Goal: Task Accomplishment & Management: Manage account settings

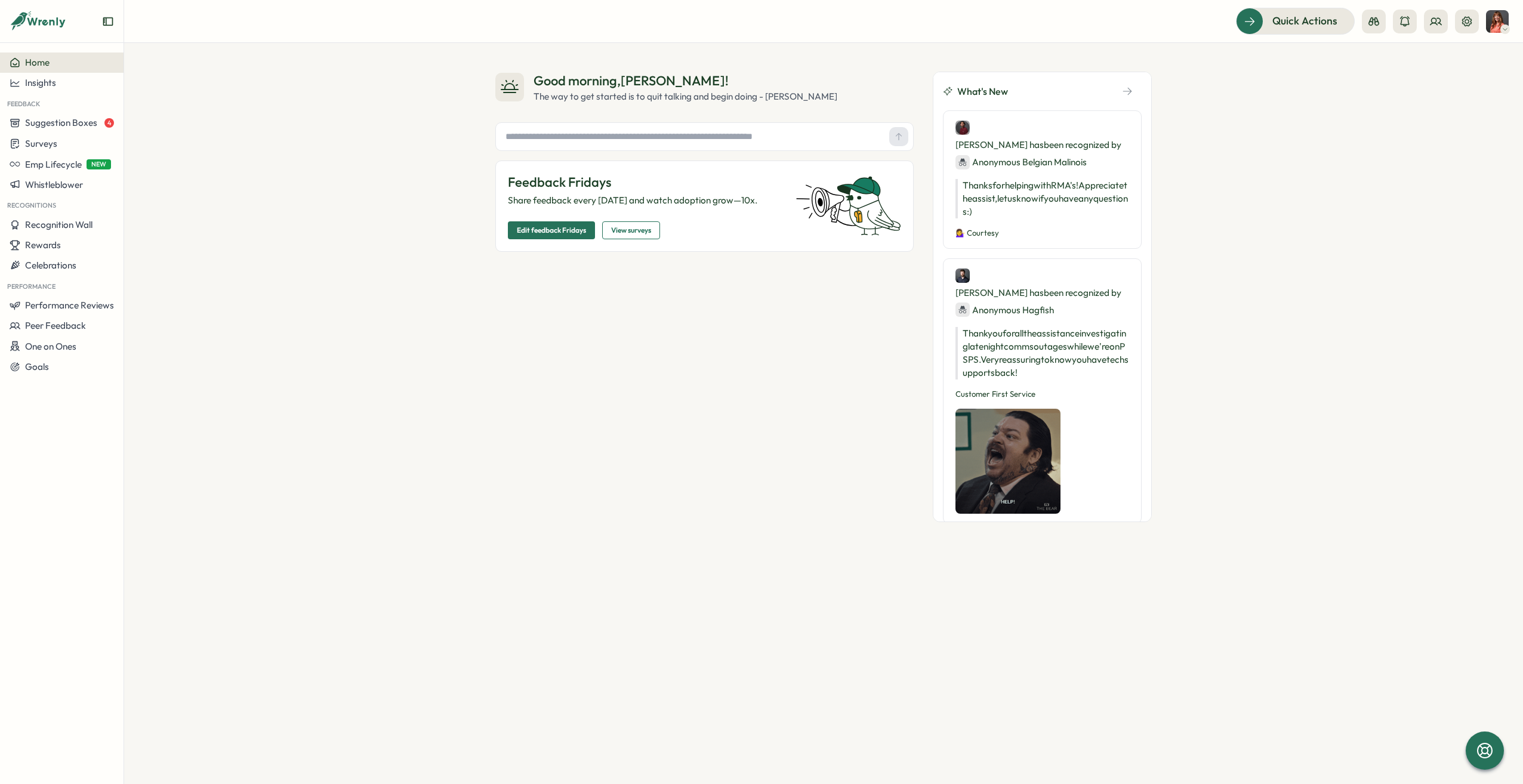
click at [581, 234] on span "Edit feedback Fridays" at bounding box center [551, 230] width 69 height 16
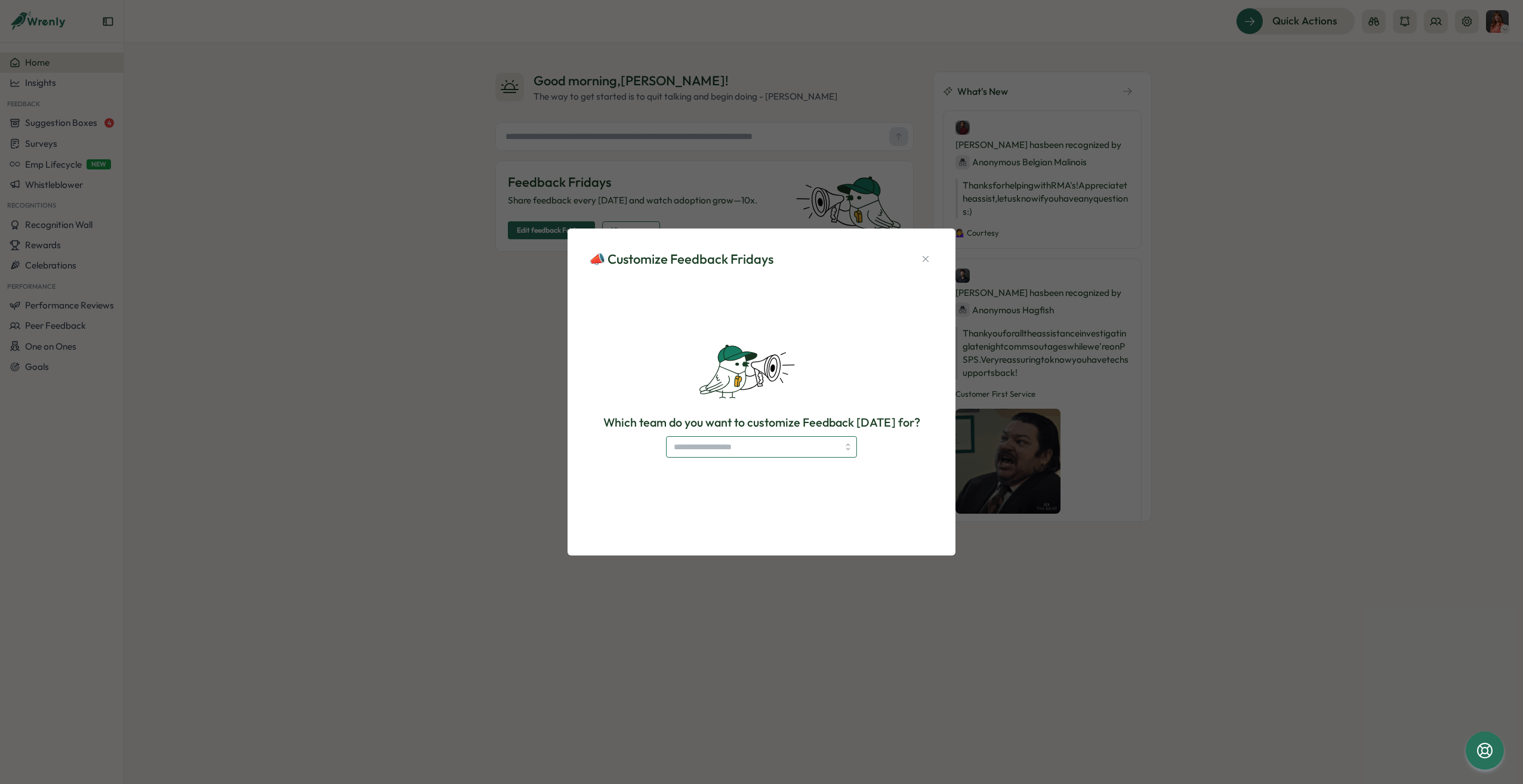
click at [720, 446] on input "search" at bounding box center [762, 447] width 191 height 21
click at [925, 259] on icon "button" at bounding box center [925, 259] width 11 height 11
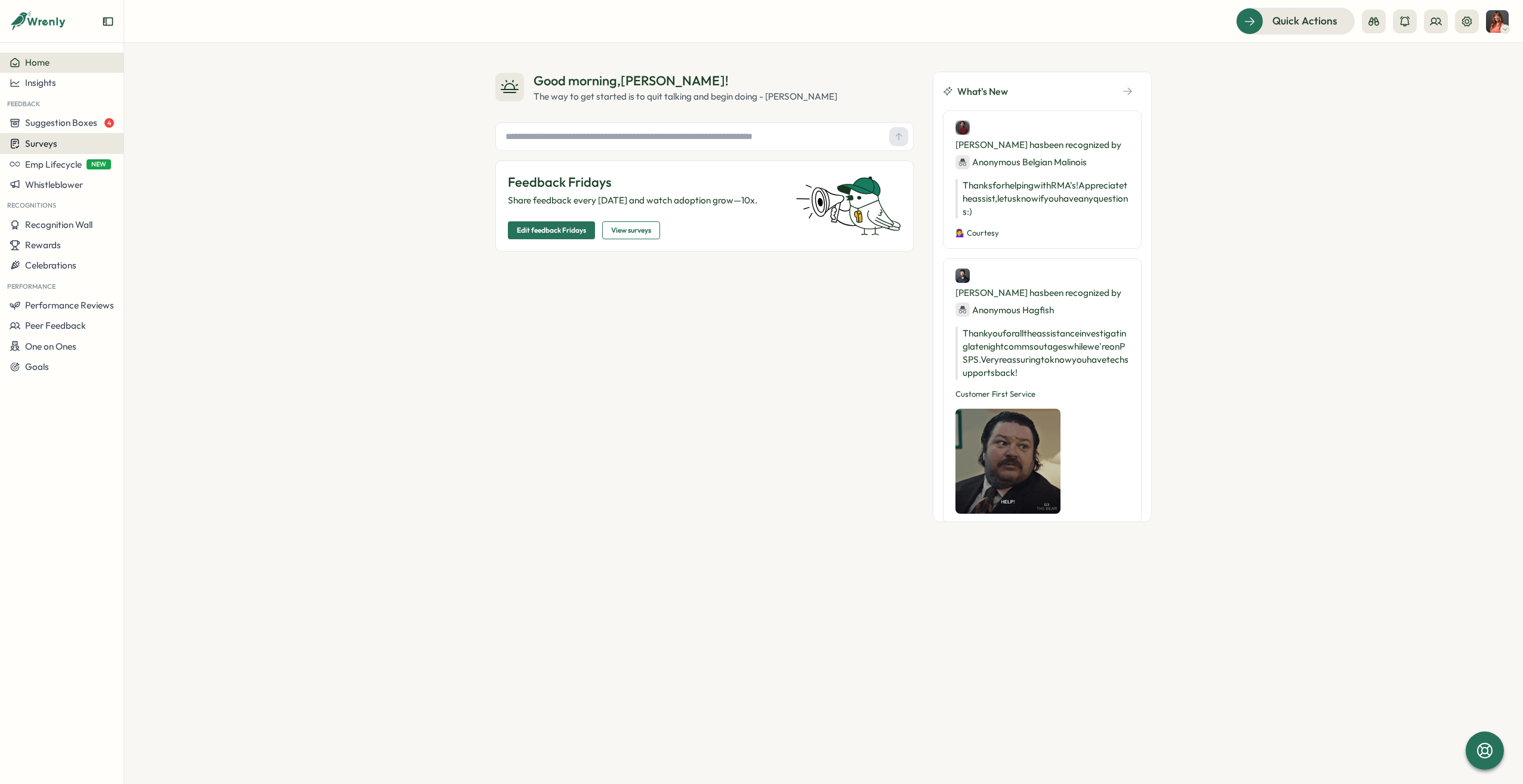
click at [57, 135] on button "Surveys" at bounding box center [62, 143] width 124 height 21
click at [162, 135] on div "Insights" at bounding box center [171, 132] width 89 height 13
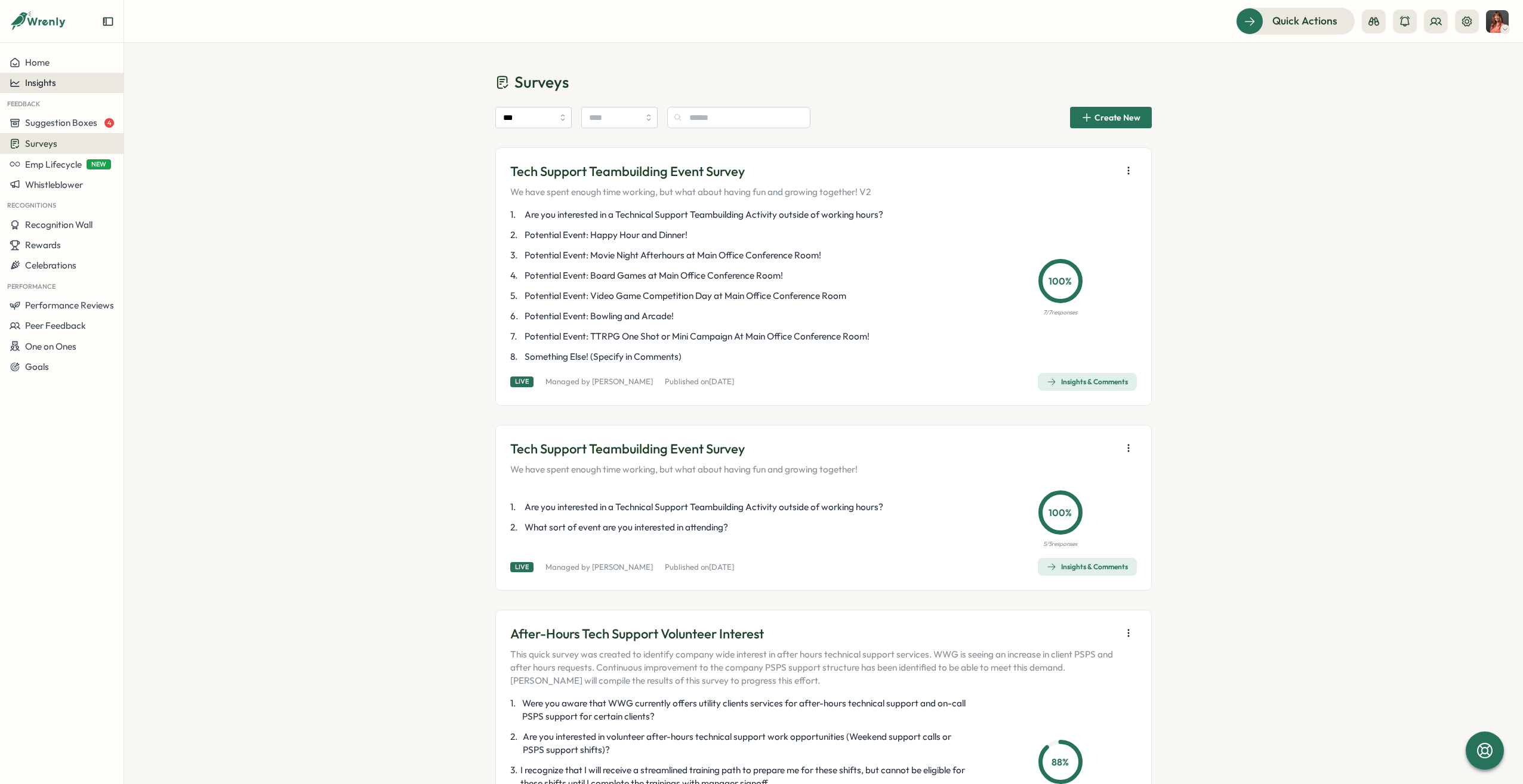
click at [42, 79] on span "Insights" at bounding box center [40, 83] width 31 height 11
click at [178, 66] on div "Surveys" at bounding box center [169, 60] width 85 height 13
click at [60, 86] on div "Insights" at bounding box center [62, 83] width 105 height 11
click at [141, 62] on div "Surveys" at bounding box center [169, 60] width 85 height 13
click at [49, 50] on aside "Home Insights Feedback Suggestion Boxes 4 Surveys Emp Lifecycle NEW Whistleblow…" at bounding box center [62, 392] width 124 height 784
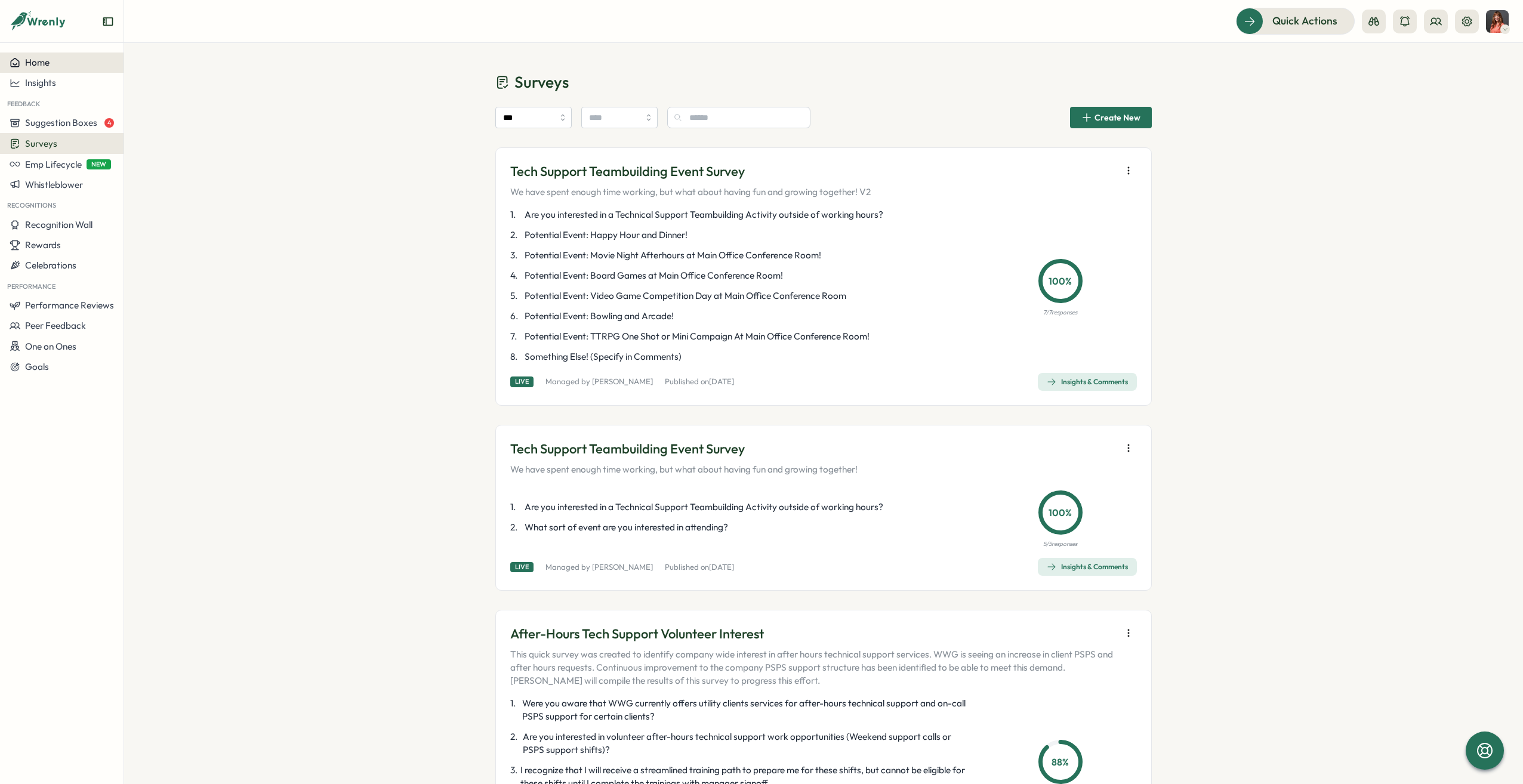
click at [50, 69] on button "Home" at bounding box center [62, 62] width 124 height 20
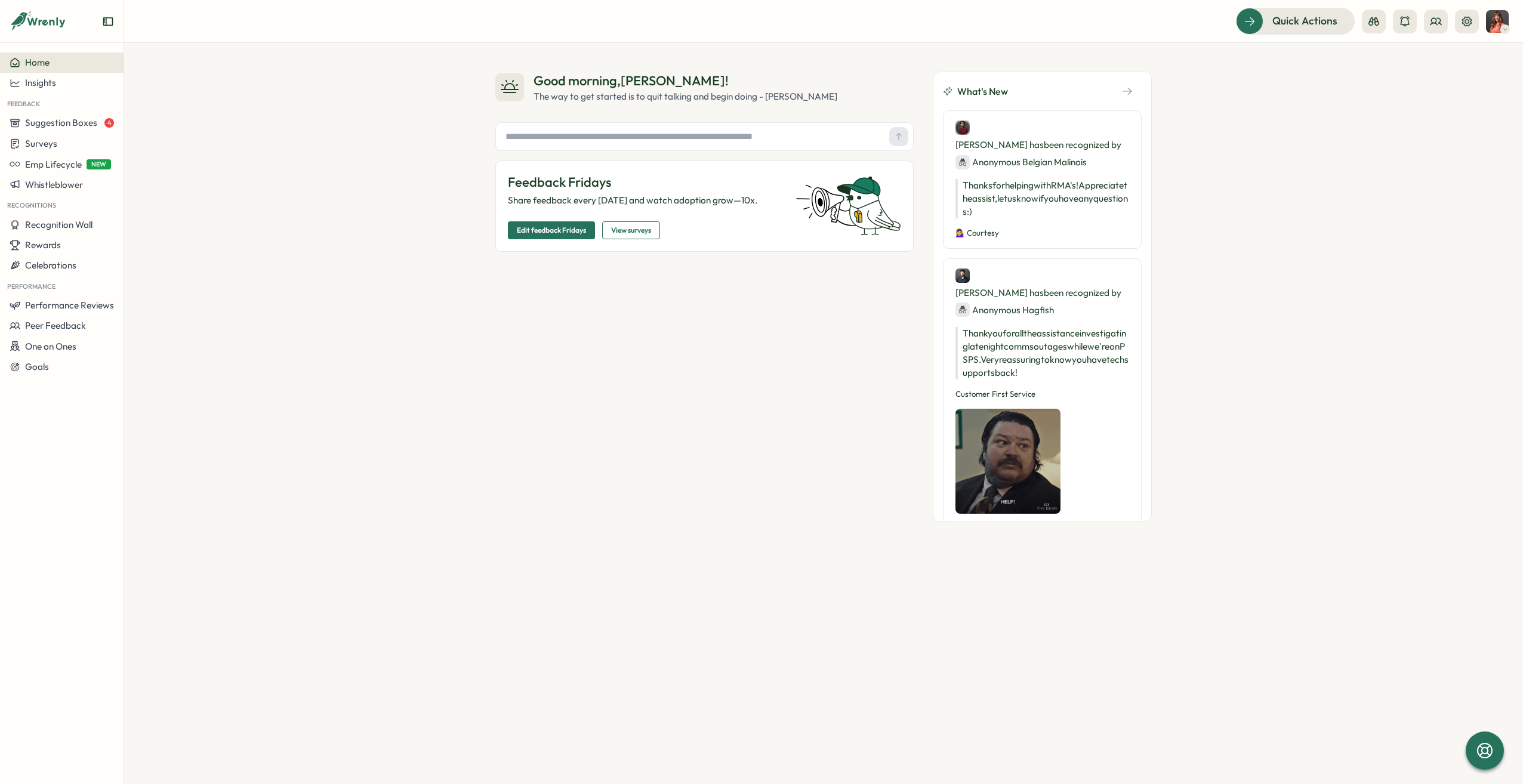
click at [640, 234] on span "View surveys" at bounding box center [631, 230] width 40 height 16
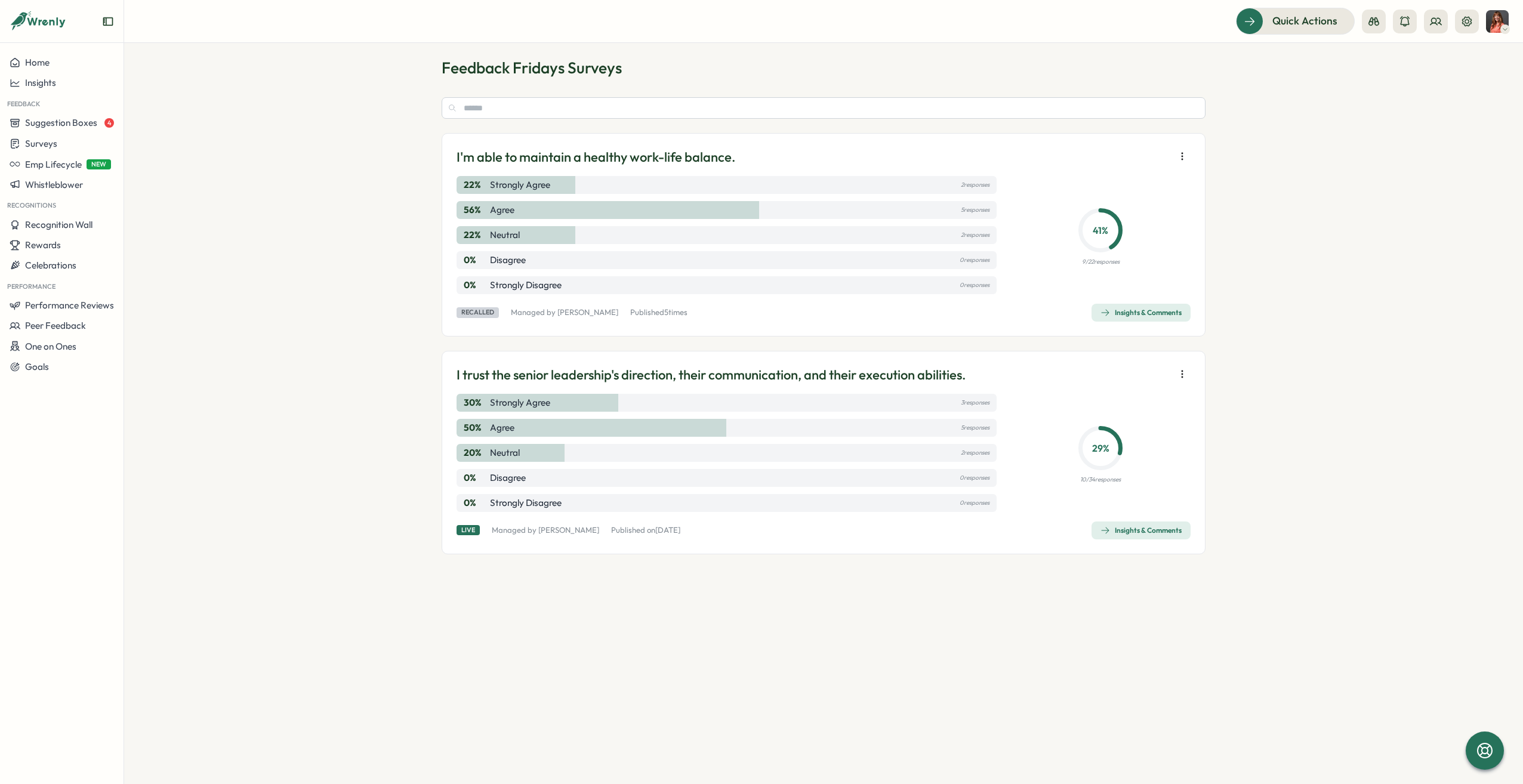
click at [1181, 373] on icon "button" at bounding box center [1182, 374] width 12 height 12
click at [1135, 453] on span "Recall (delete for audience)" at bounding box center [1105, 459] width 110 height 11
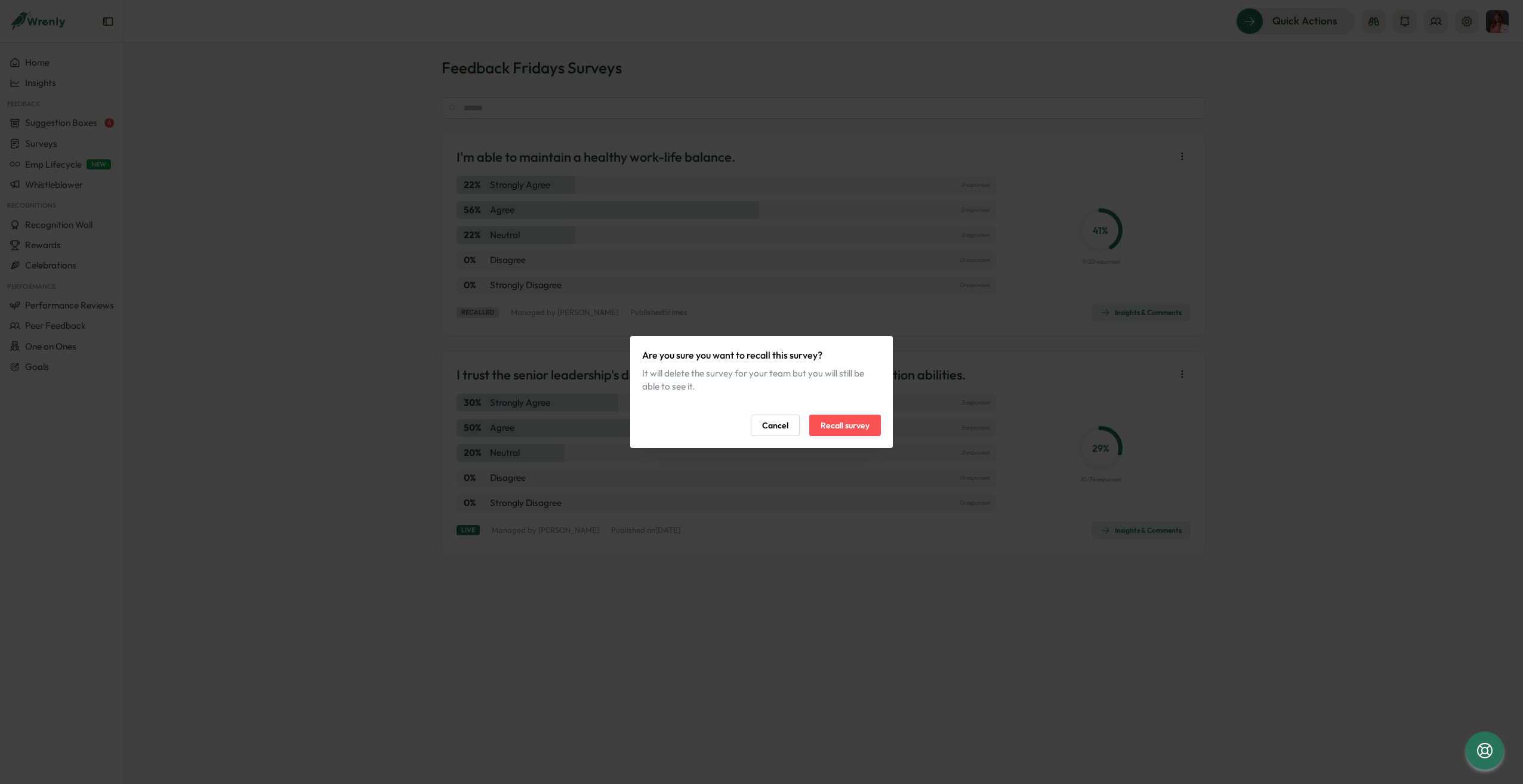
click at [775, 430] on span "Cancel" at bounding box center [775, 425] width 26 height 20
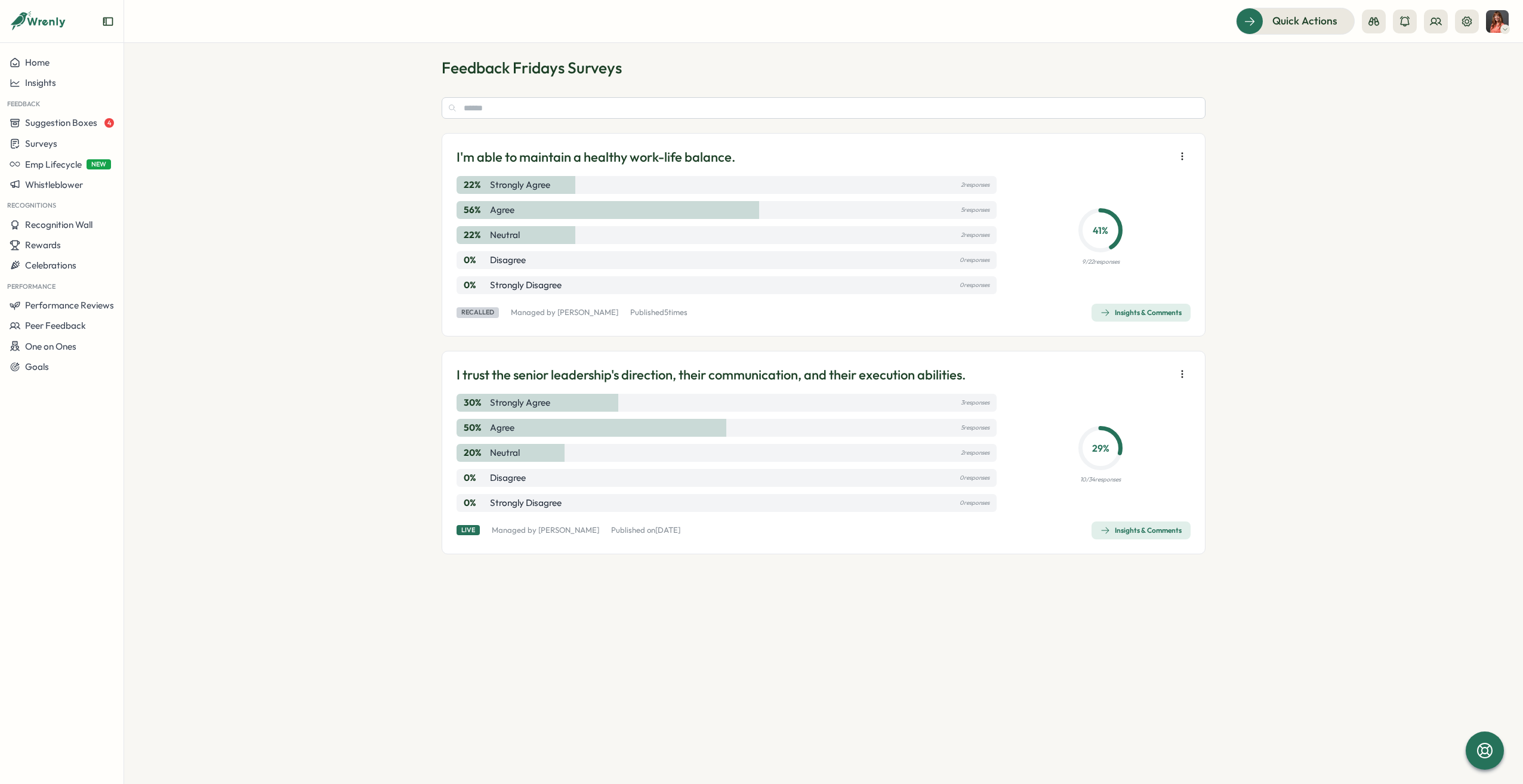
click at [1444, 390] on section "Feedback Fridays Surveys I'm able to maintain a healthy work-life balance. 22 %…" at bounding box center [823, 413] width 1399 height 741
click at [1184, 376] on icon "button" at bounding box center [1182, 374] width 12 height 12
click at [1123, 461] on span "Recall (delete for audience)" at bounding box center [1105, 459] width 110 height 11
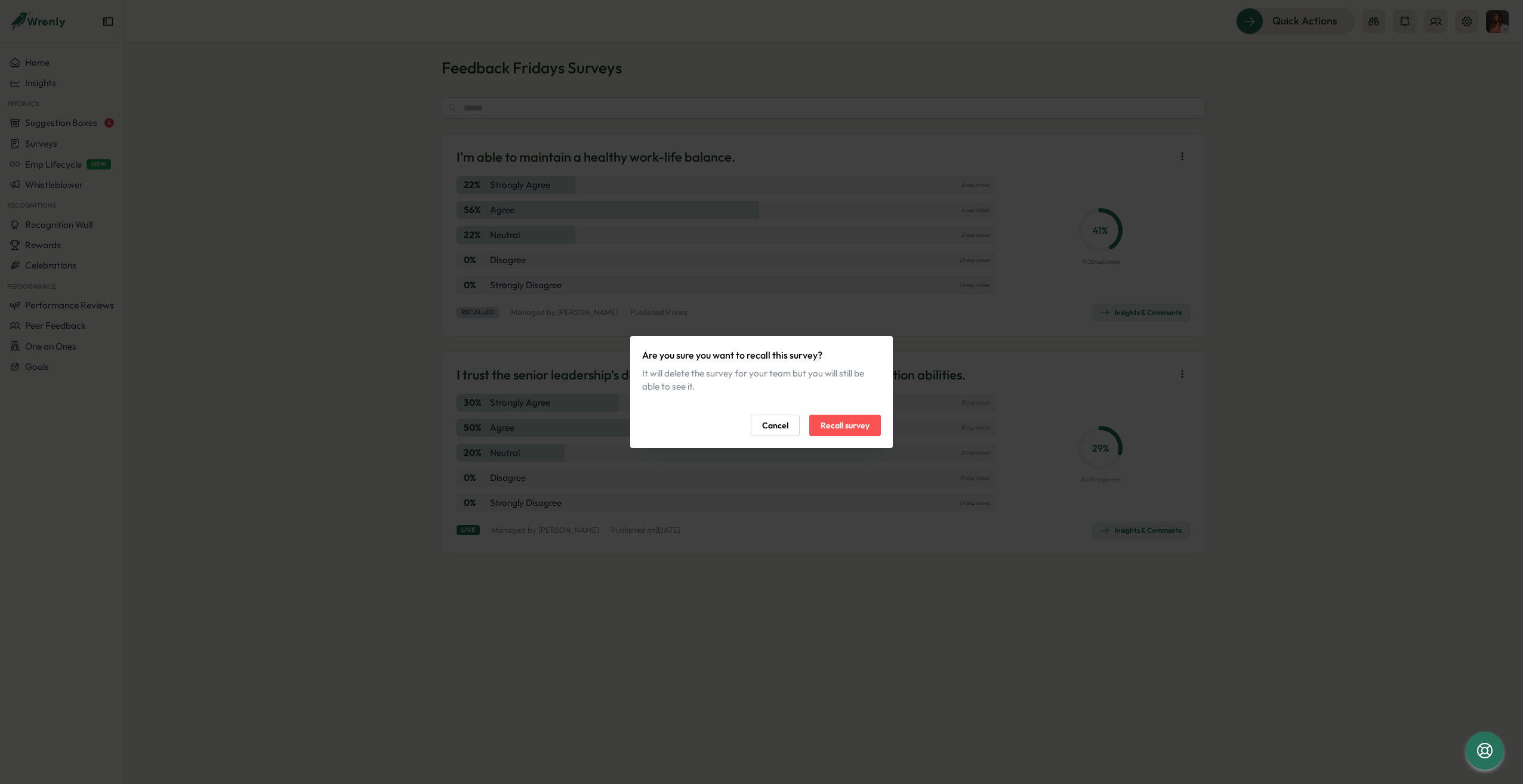
click at [836, 433] on span "Recall survey" at bounding box center [845, 425] width 49 height 20
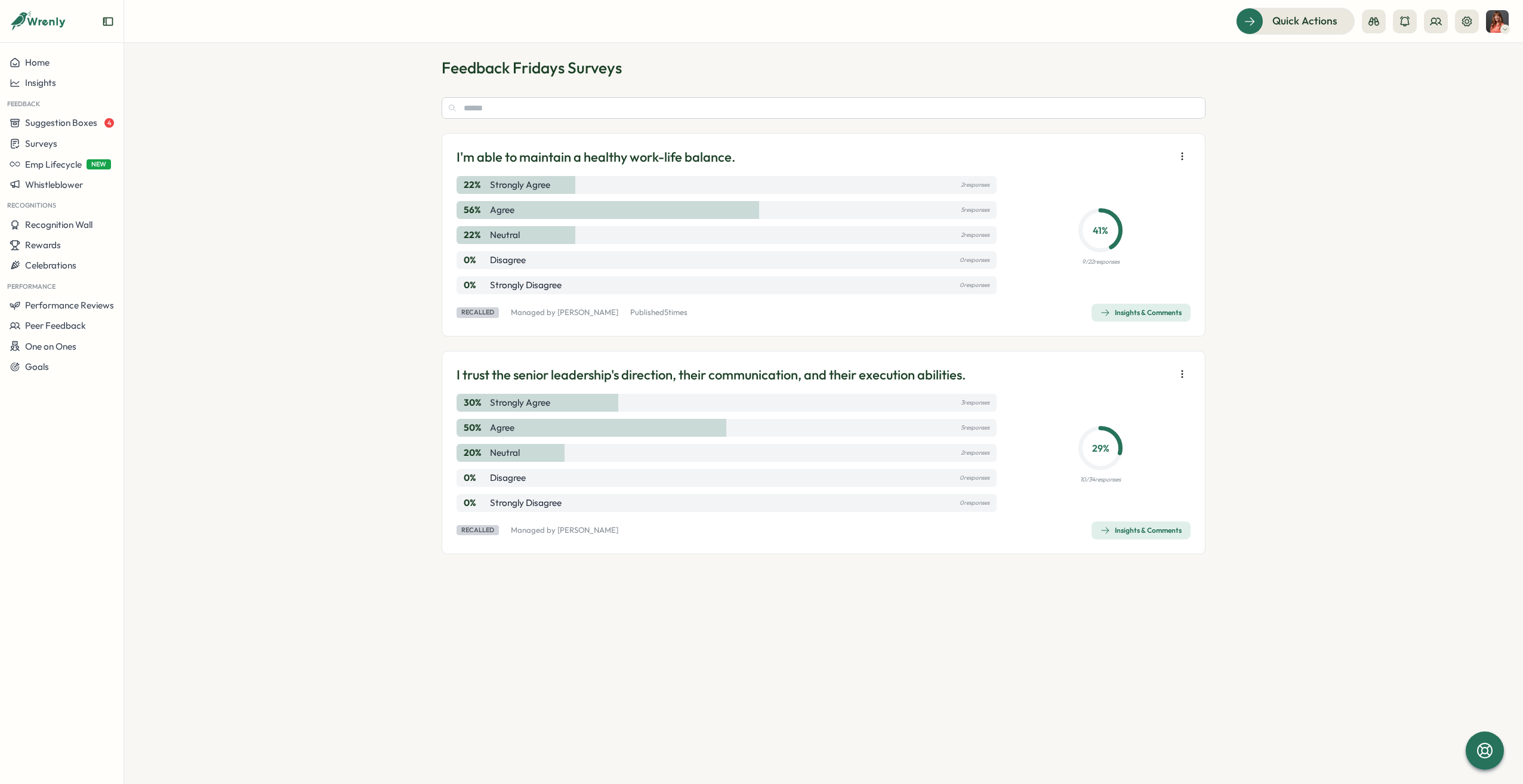
click at [1182, 159] on icon "button" at bounding box center [1182, 156] width 12 height 12
click at [1185, 377] on icon "button" at bounding box center [1182, 374] width 12 height 12
click at [1182, 157] on icon "button" at bounding box center [1182, 156] width 12 height 12
click at [1158, 317] on div "Insights & Comments" at bounding box center [1141, 312] width 81 height 9
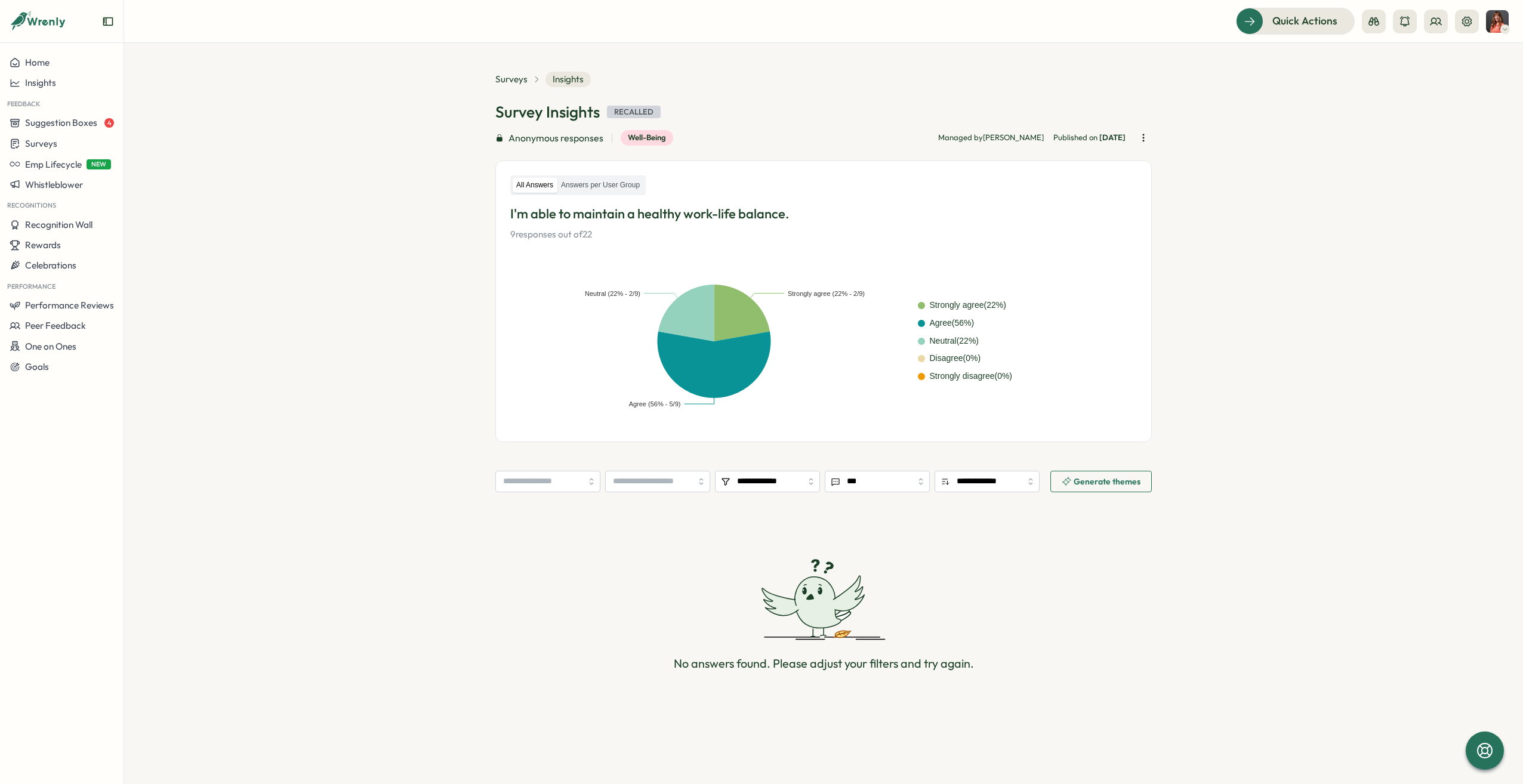
click at [494, 72] on section "**********" at bounding box center [823, 413] width 1399 height 741
click at [505, 74] on span "Surveys" at bounding box center [511, 79] width 32 height 13
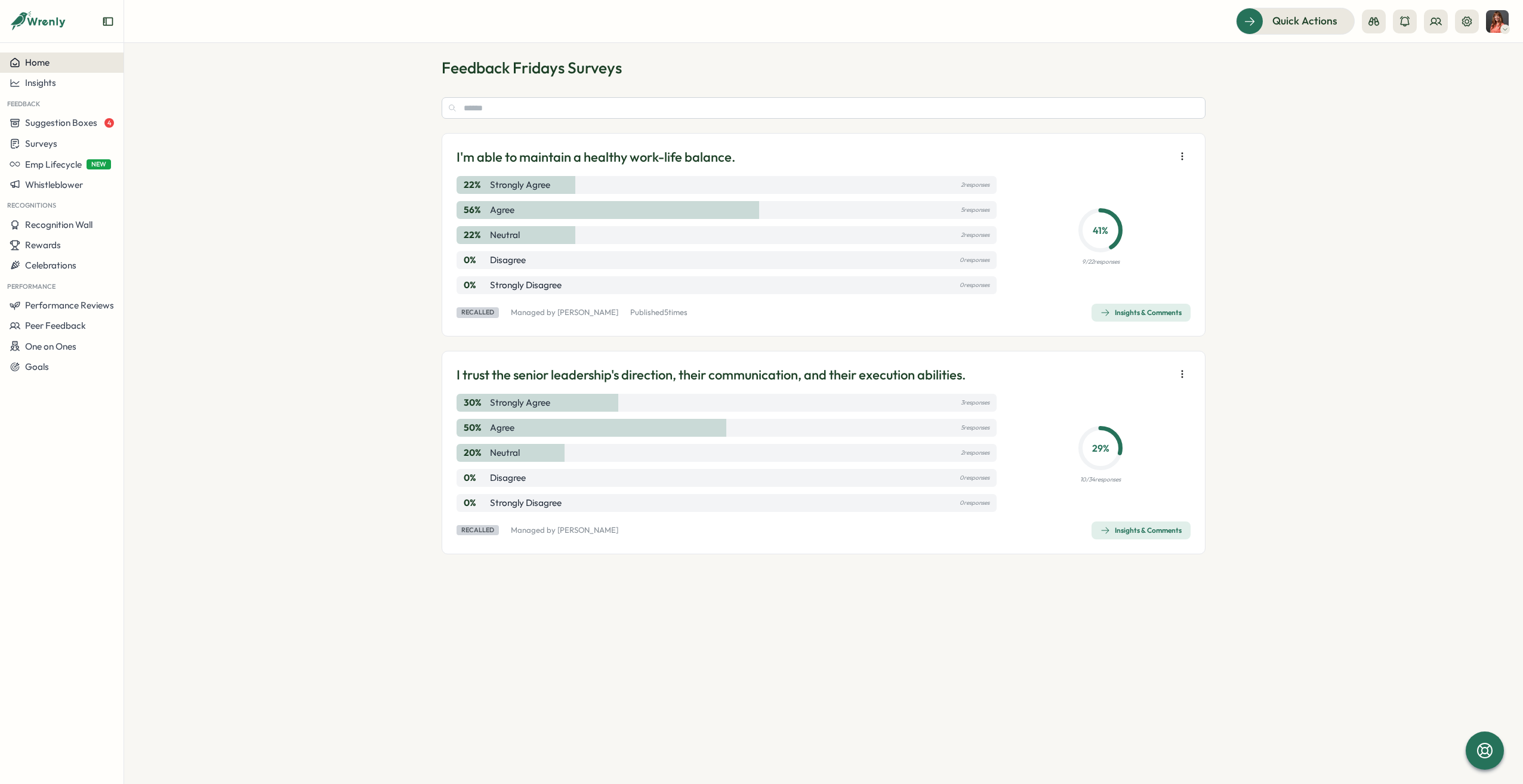
click at [50, 63] on div "Home" at bounding box center [62, 62] width 105 height 11
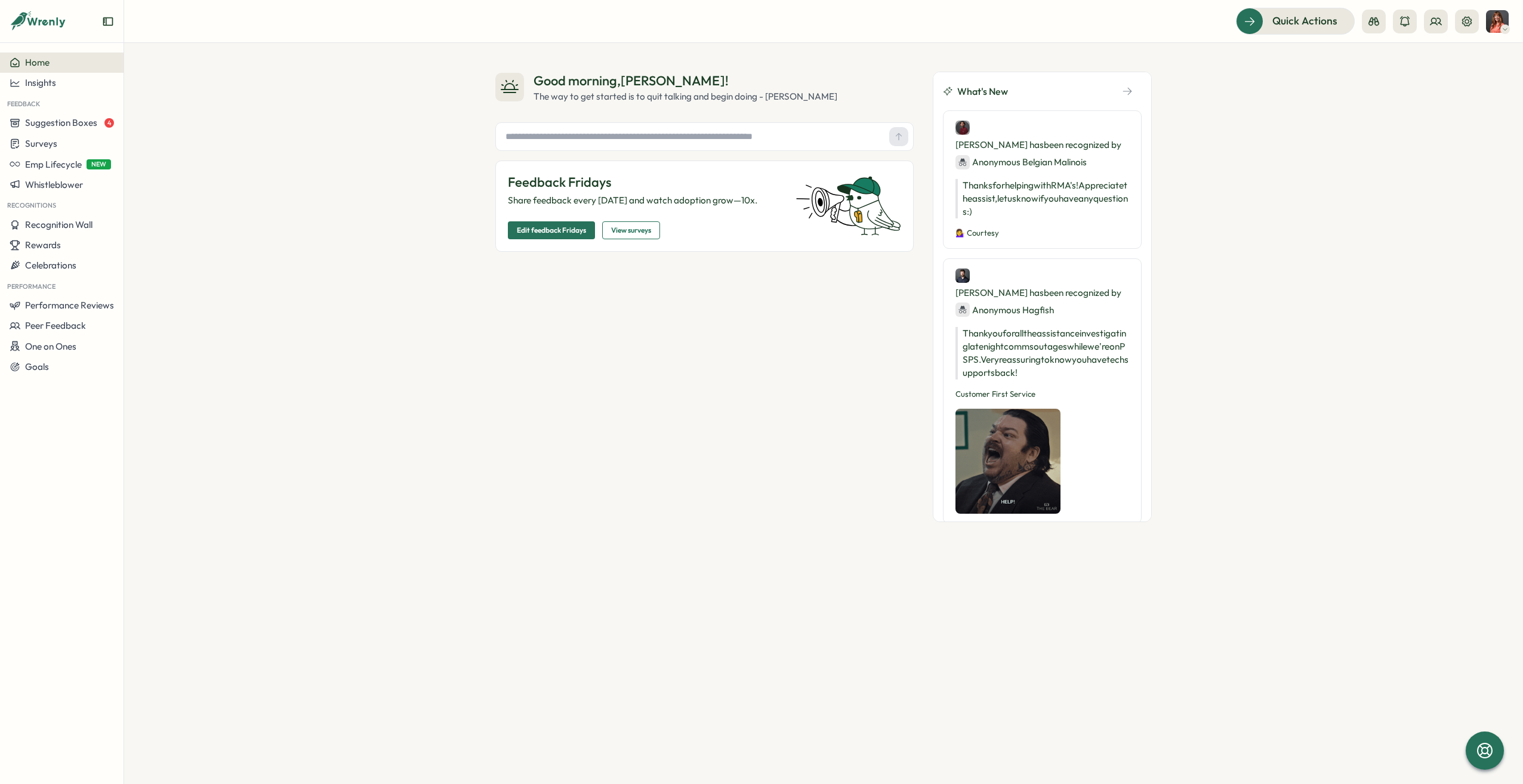
click at [42, 14] on icon at bounding box center [38, 21] width 57 height 20
click at [45, 22] on icon at bounding box center [46, 23] width 4 height 4
click at [107, 24] on icon "Expand sidebar" at bounding box center [108, 21] width 12 height 12
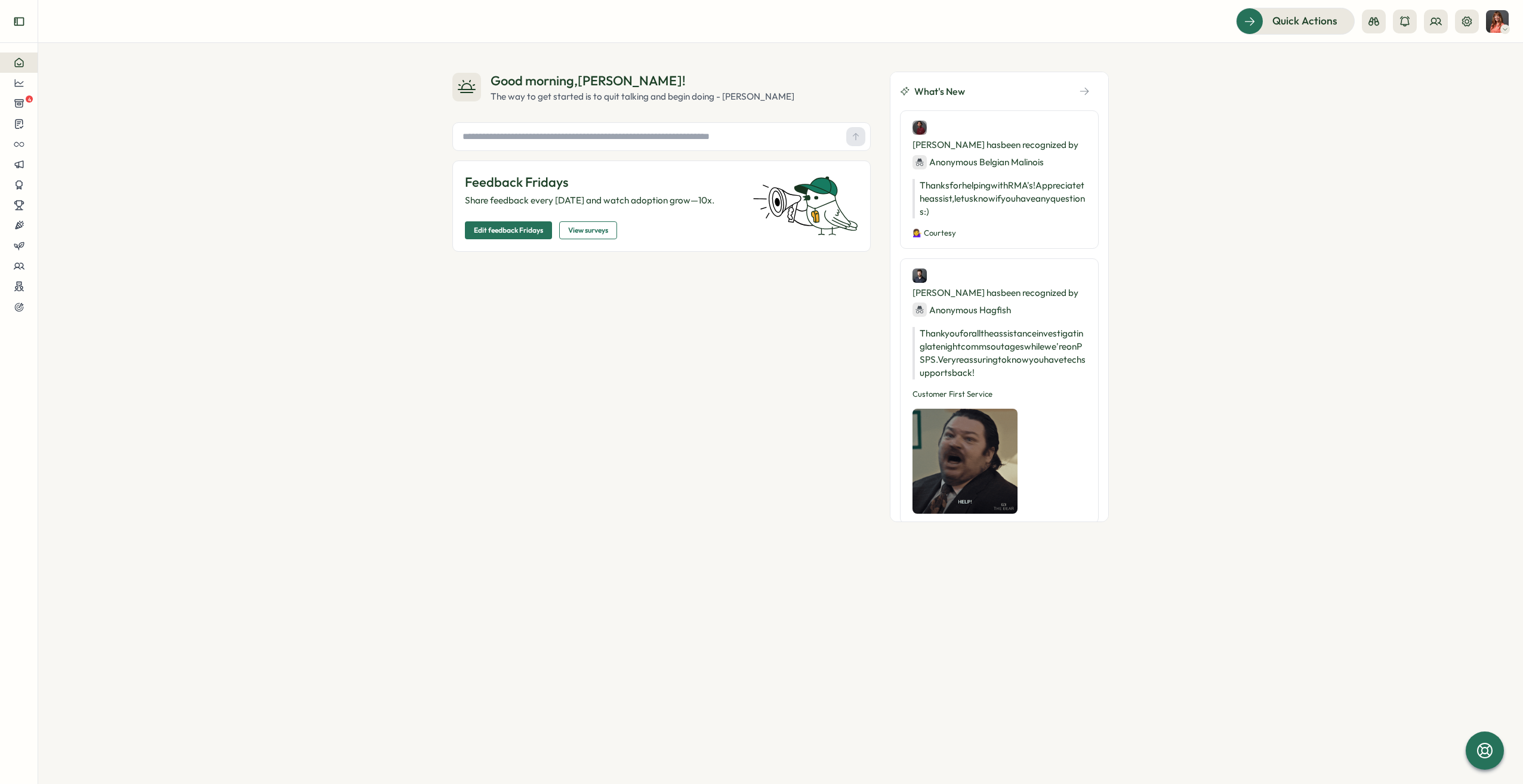
click at [19, 24] on icon "Expand sidebar" at bounding box center [19, 21] width 12 height 12
